Goal: Task Accomplishment & Management: Manage account settings

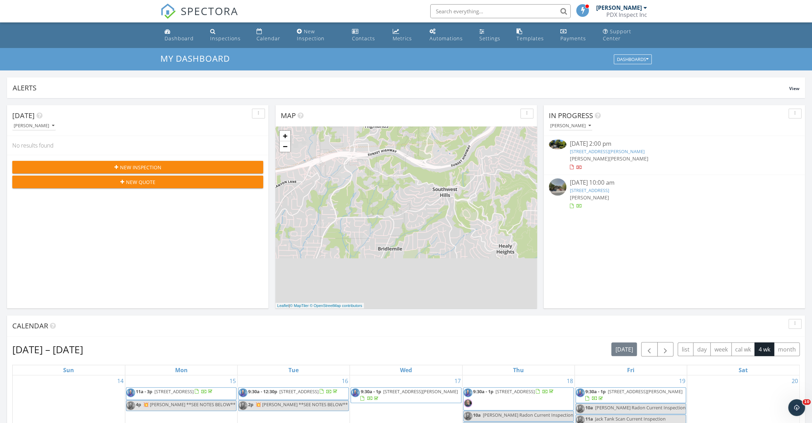
click at [589, 157] on span "[PERSON_NAME]" at bounding box center [589, 158] width 39 height 7
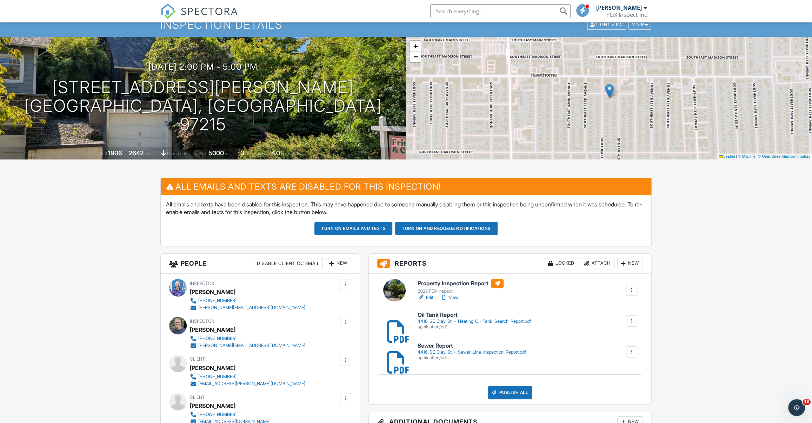
scroll to position [39, 0]
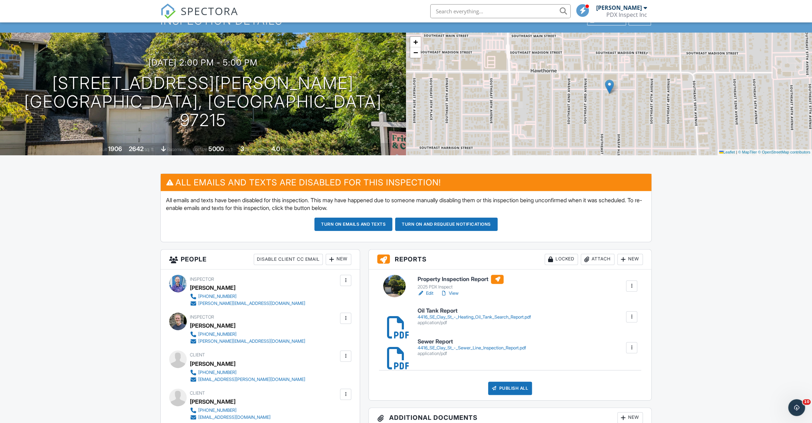
click at [207, 16] on span "SPECTORA" at bounding box center [210, 11] width 58 height 15
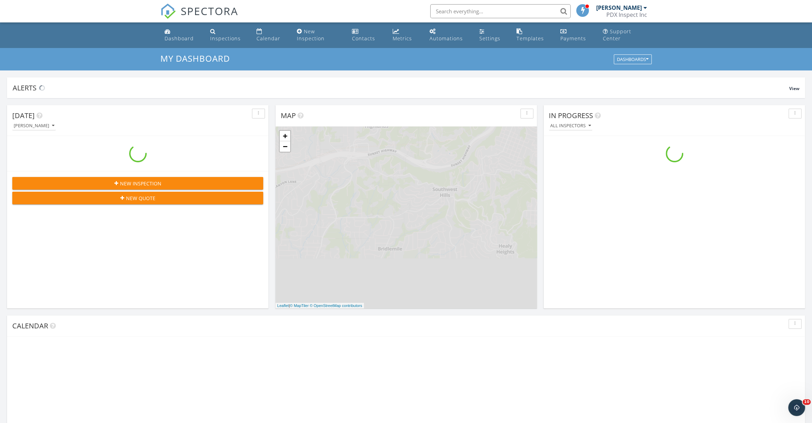
scroll to position [649, 821]
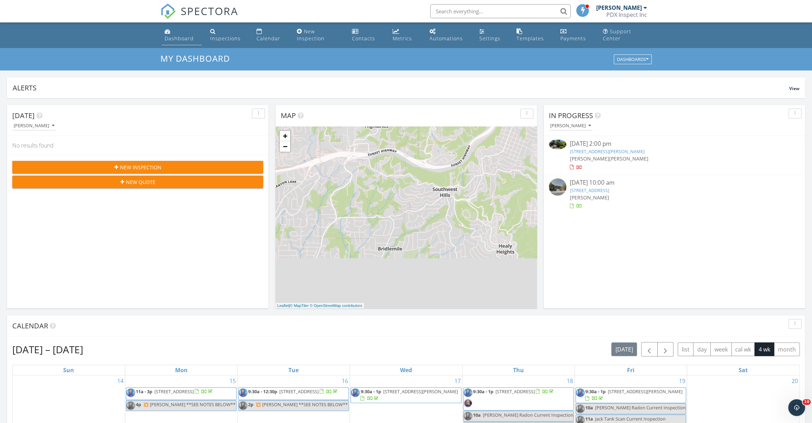
click at [176, 36] on div "Dashboard" at bounding box center [179, 38] width 29 height 7
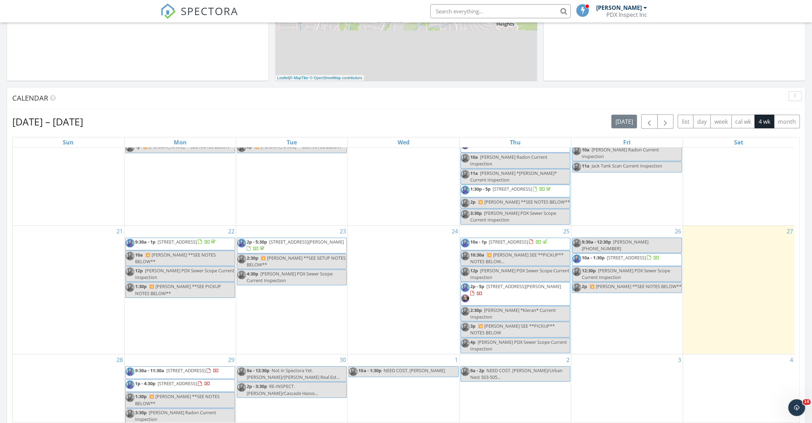
scroll to position [48, 0]
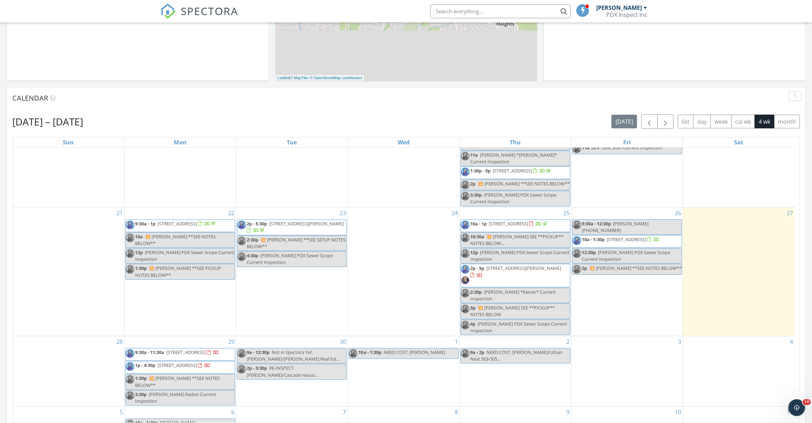
click at [320, 365] on div "2p - 3:30p RE-INSPECT. Declan O'Connor/Cascade Hasso..." at bounding box center [291, 371] width 109 height 13
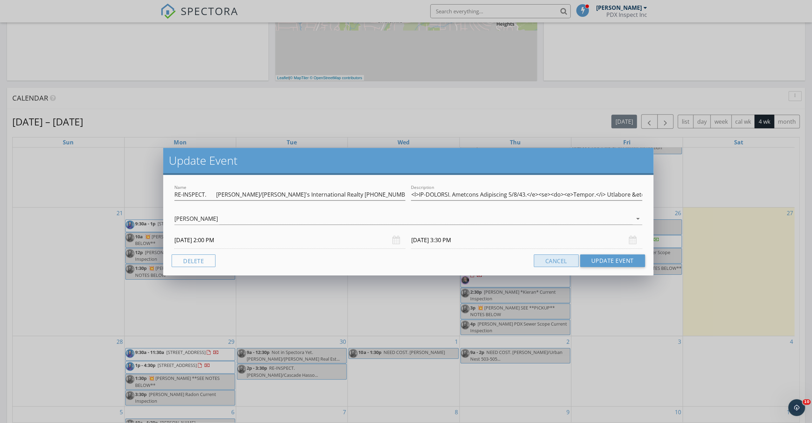
click at [564, 264] on button "Cancel" at bounding box center [555, 261] width 45 height 13
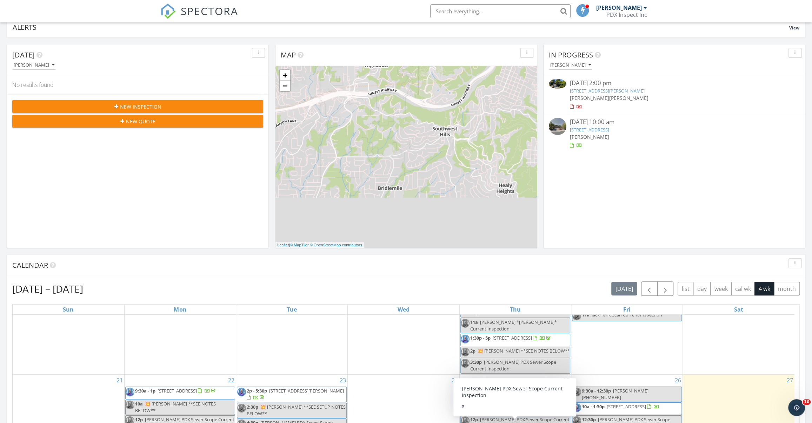
scroll to position [0, 0]
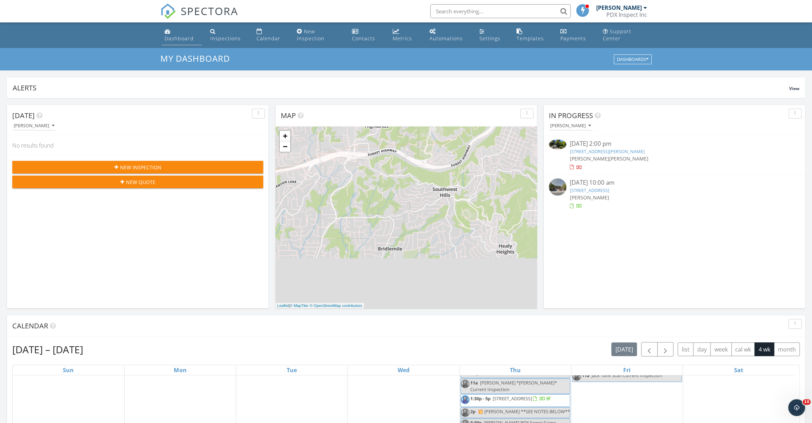
click at [174, 31] on link "Dashboard" at bounding box center [182, 35] width 40 height 20
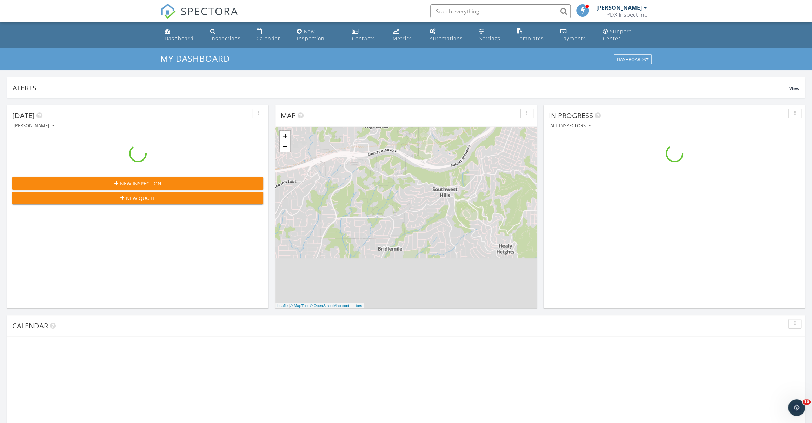
scroll to position [649, 821]
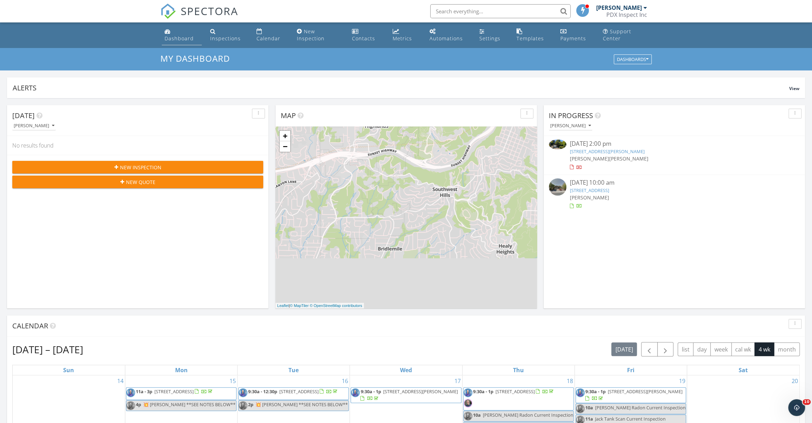
click at [176, 36] on div "Dashboard" at bounding box center [179, 38] width 29 height 7
click at [580, 152] on link "[STREET_ADDRESS][PERSON_NAME]" at bounding box center [607, 151] width 75 height 6
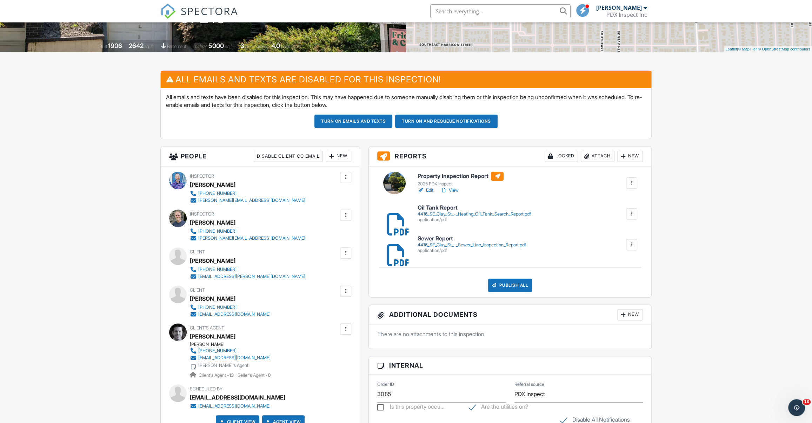
scroll to position [28, 0]
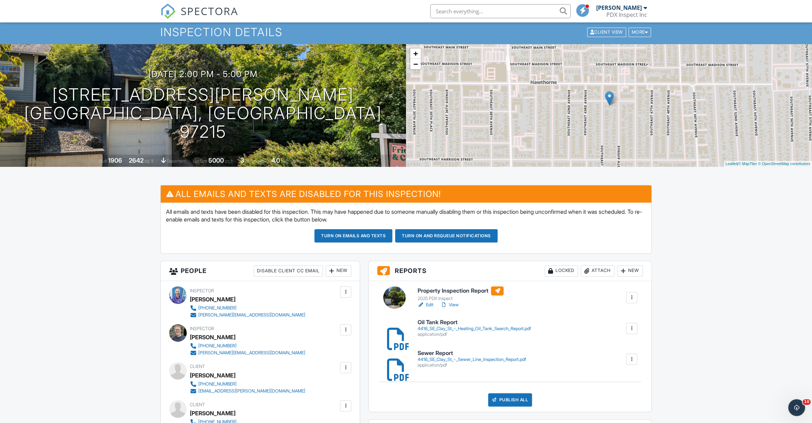
click at [430, 304] on link "Edit" at bounding box center [425, 305] width 16 height 7
